Goal: Complete application form: Complete application form

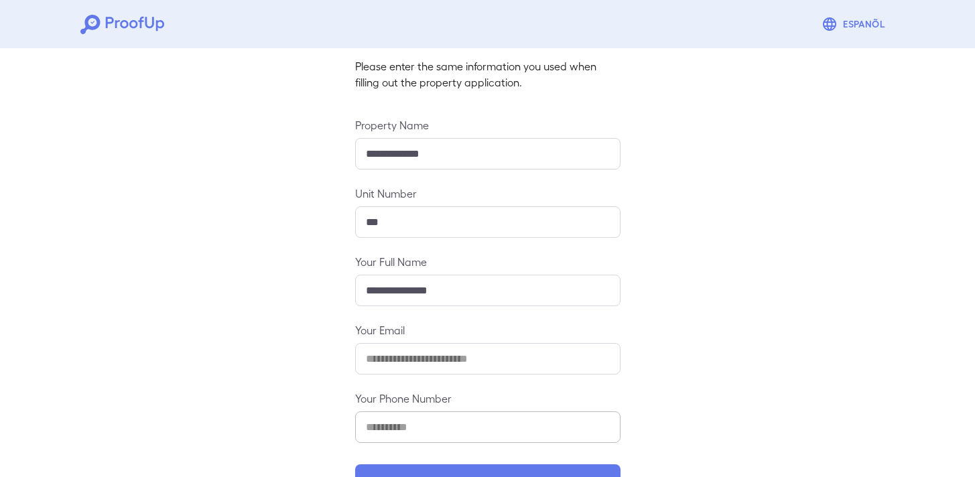
scroll to position [130, 0]
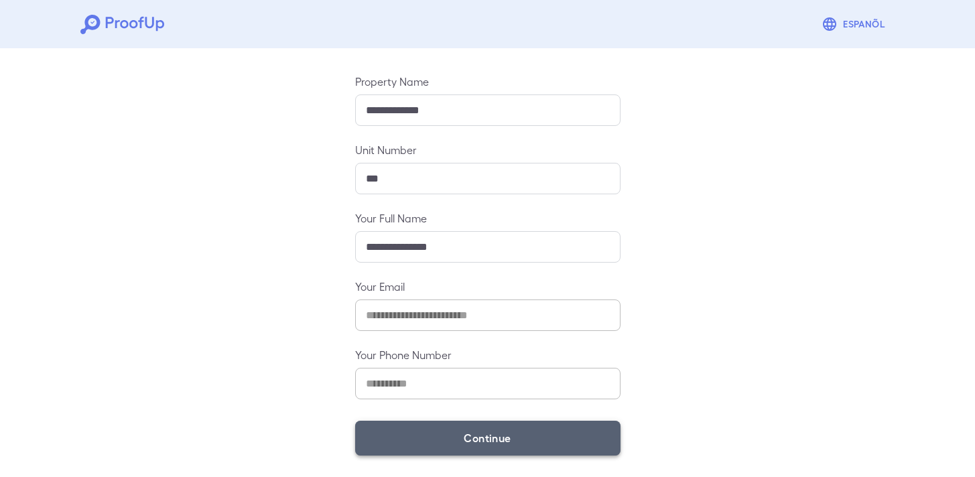
click at [491, 430] on button "Continue" at bounding box center [487, 438] width 265 height 35
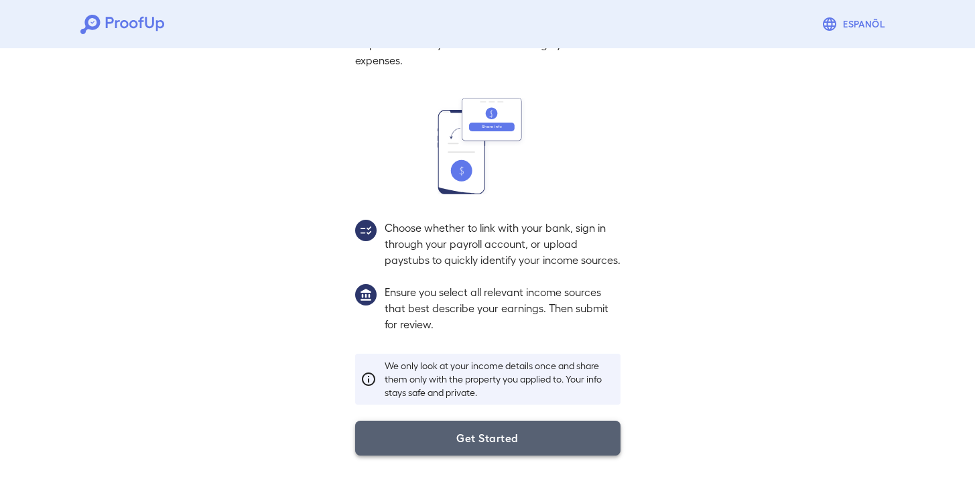
click at [476, 430] on button "Get Started" at bounding box center [487, 438] width 265 height 35
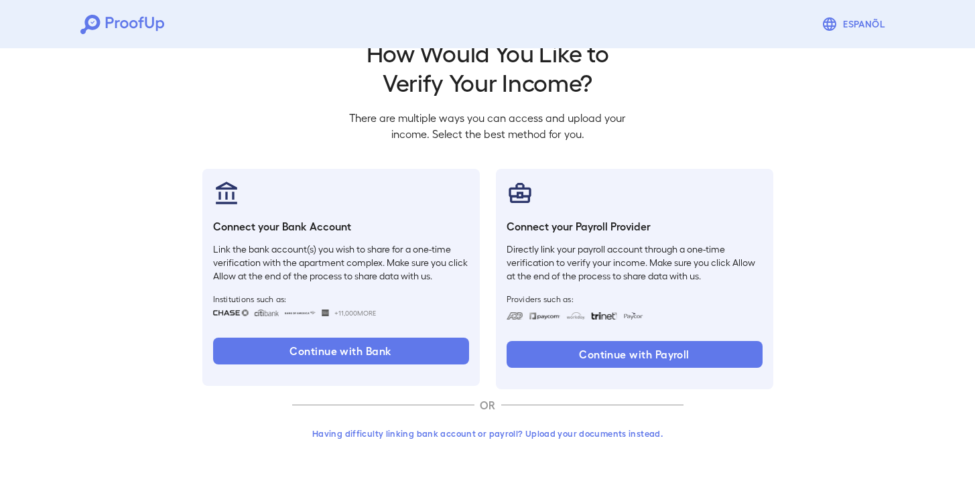
click at [536, 421] on button "Having difficulty linking bank account or payroll? Upload your documents instea…" at bounding box center [487, 433] width 391 height 24
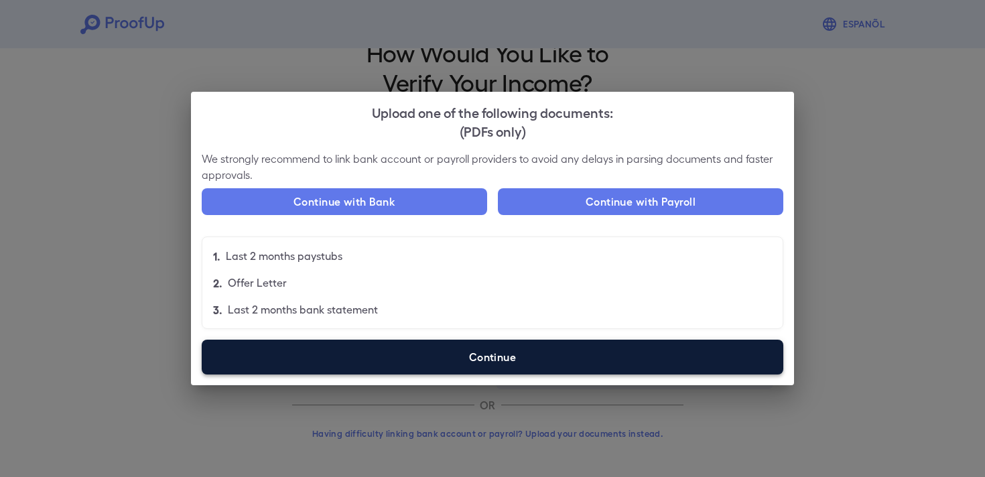
click at [470, 352] on label "Continue" at bounding box center [492, 357] width 581 height 35
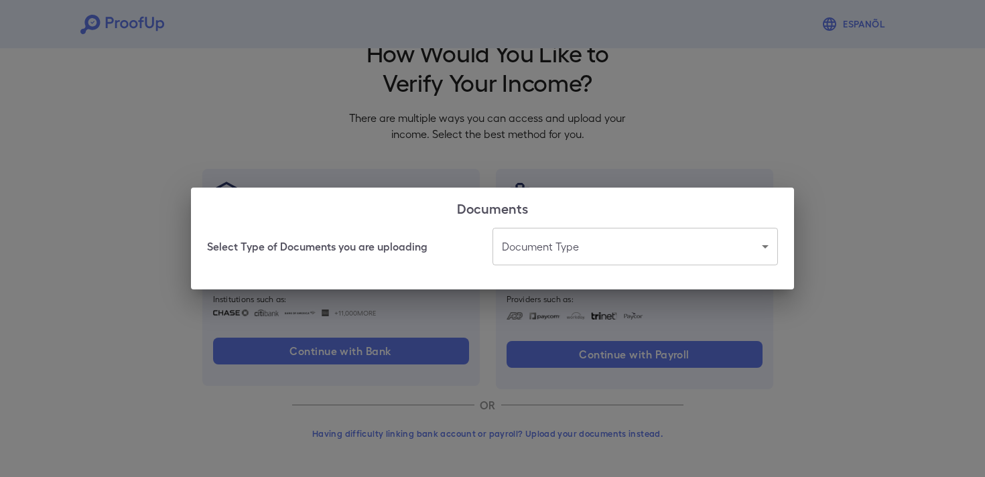
click at [536, 242] on body "Espanõl Go back How Would You Like to Verify Your Income? There are multiple wa…" at bounding box center [492, 221] width 985 height 512
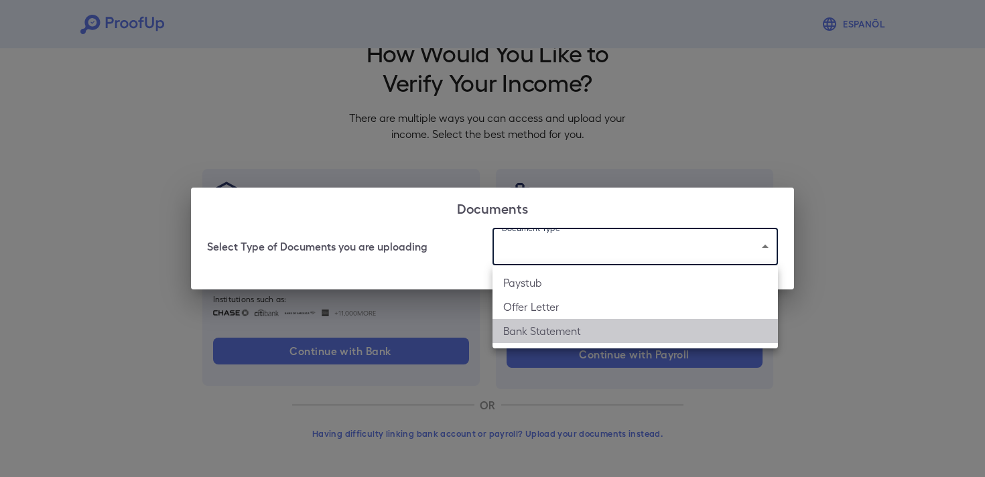
click at [570, 332] on li "Bank Statement" at bounding box center [634, 331] width 285 height 24
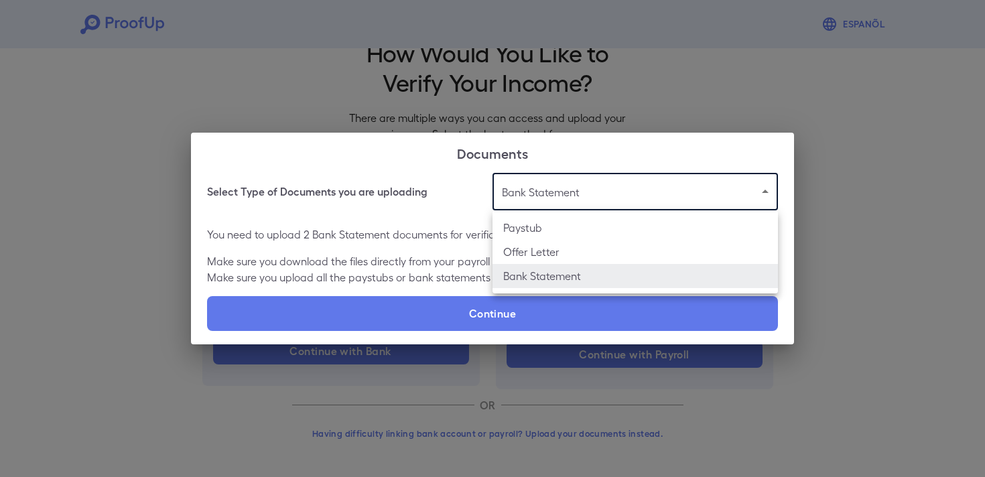
click at [636, 203] on body "**********" at bounding box center [492, 221] width 985 height 512
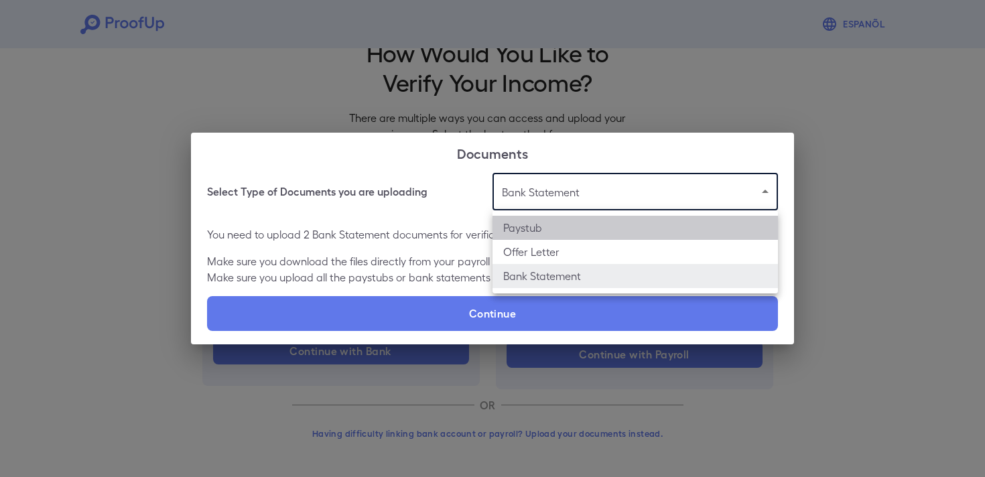
click at [607, 222] on li "Paystub" at bounding box center [634, 228] width 285 height 24
type input "*******"
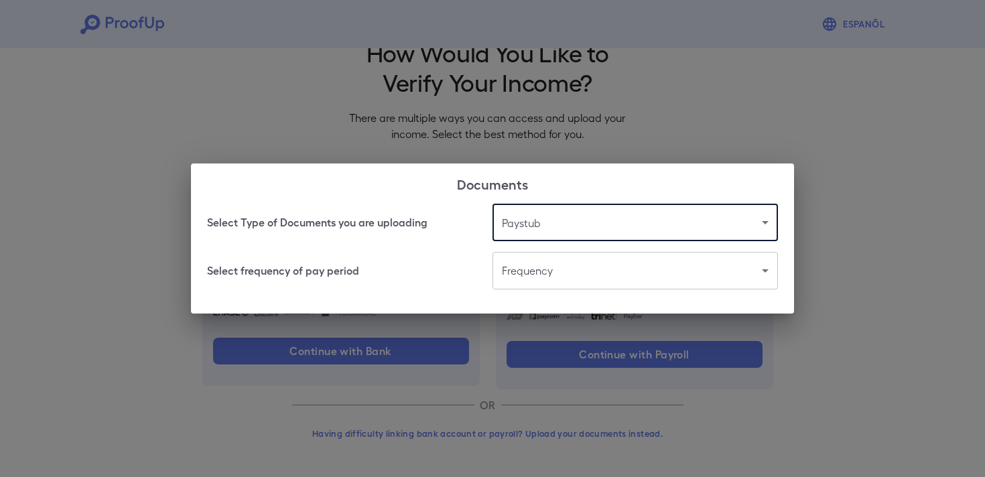
click at [577, 274] on body "Espanõl Go back How Would You Like to Verify Your Income? There are multiple wa…" at bounding box center [492, 221] width 985 height 512
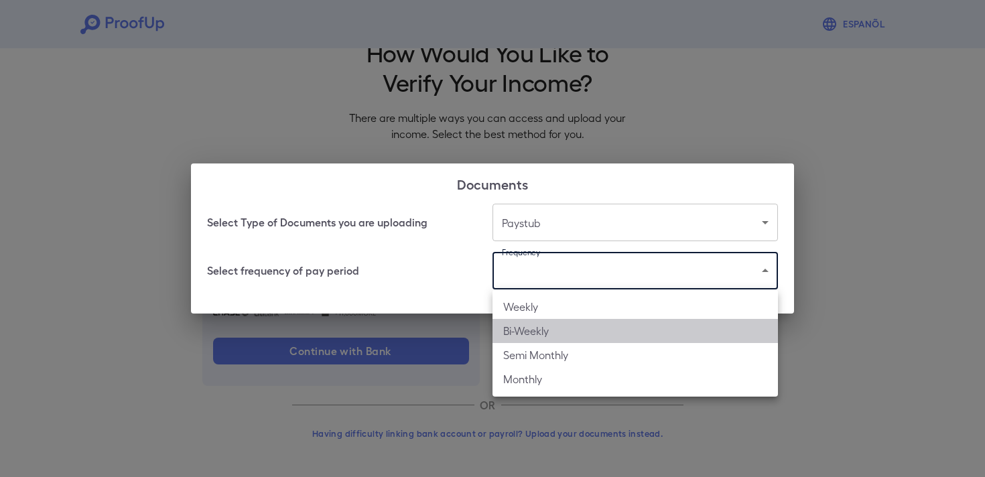
click at [577, 327] on li "Bi-Weekly" at bounding box center [634, 331] width 285 height 24
type input "*********"
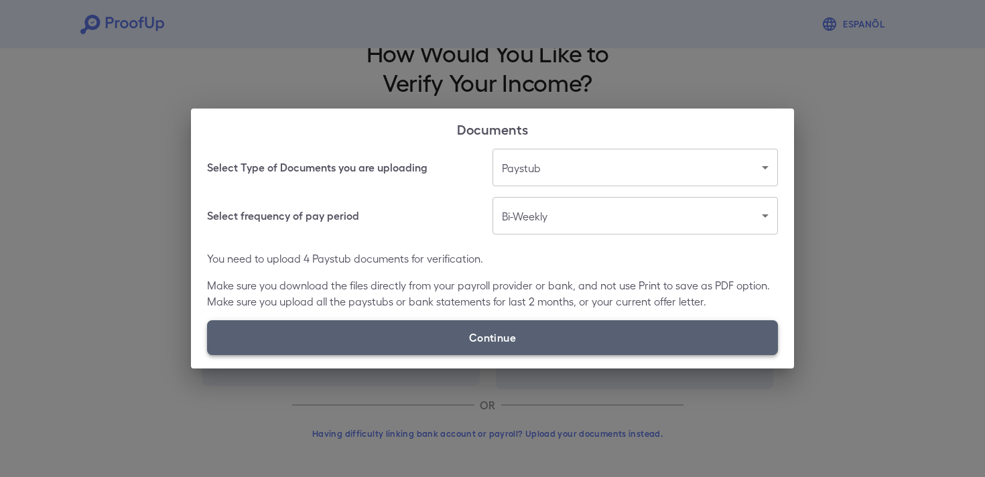
click at [554, 338] on label "Continue" at bounding box center [492, 337] width 571 height 35
click at [208, 354] on input "Continue" at bounding box center [207, 354] width 1 height 1
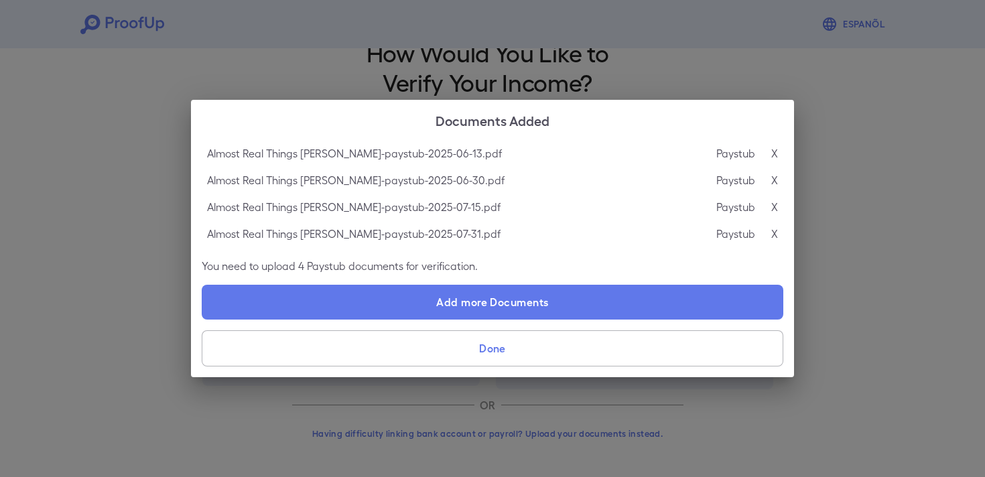
click at [500, 347] on button "Done" at bounding box center [492, 348] width 581 height 36
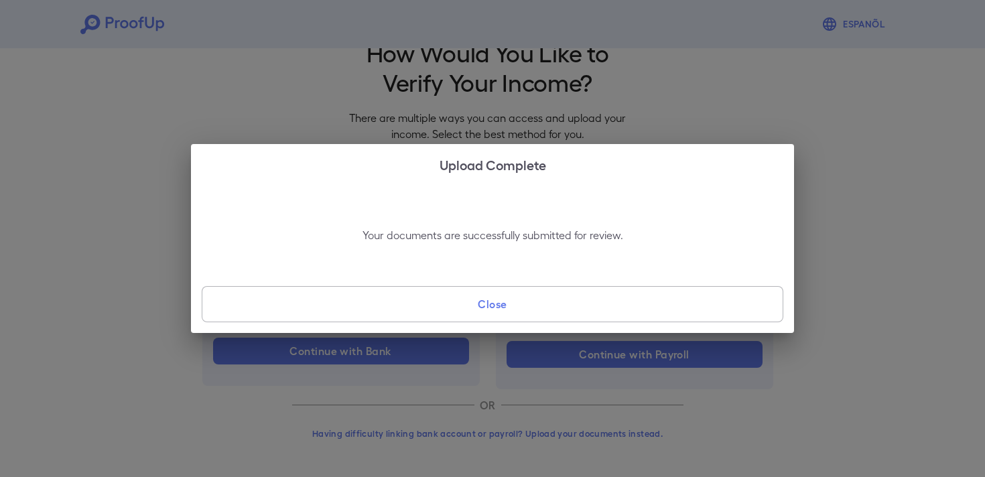
click at [439, 295] on button "Close" at bounding box center [492, 304] width 581 height 36
